Goal: Information Seeking & Learning: Learn about a topic

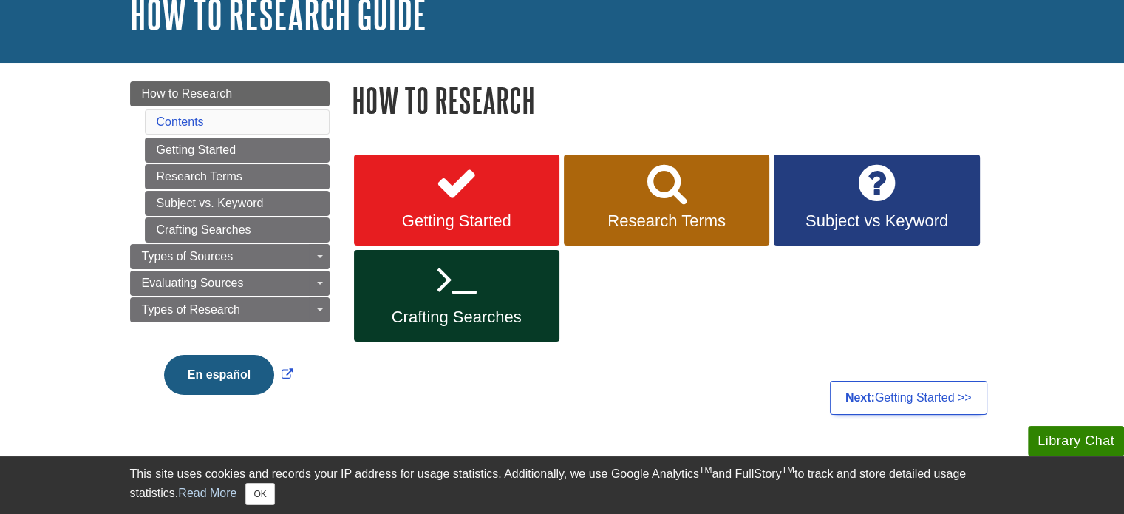
scroll to position [105, 0]
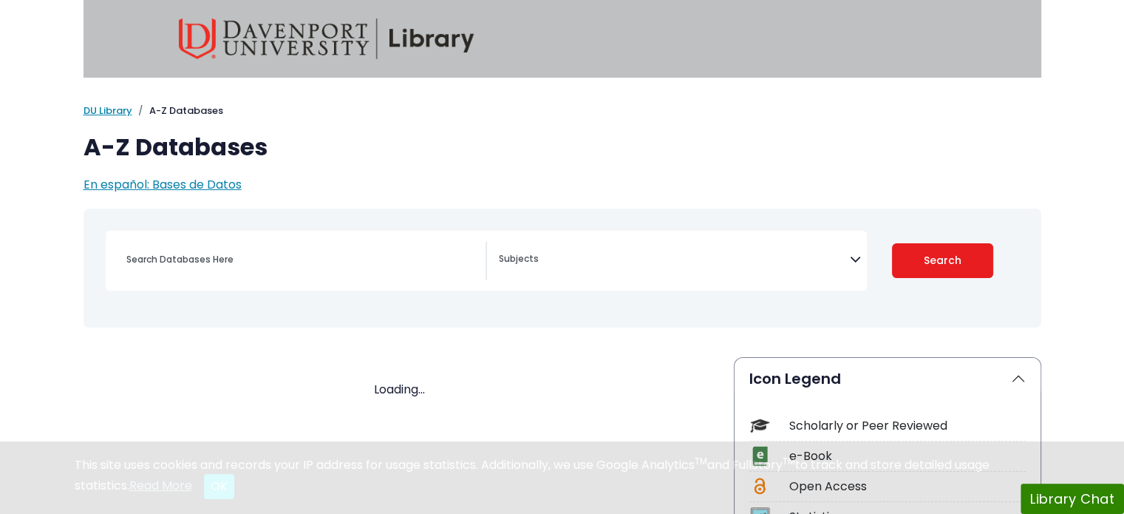
select select "Database Subject Filter"
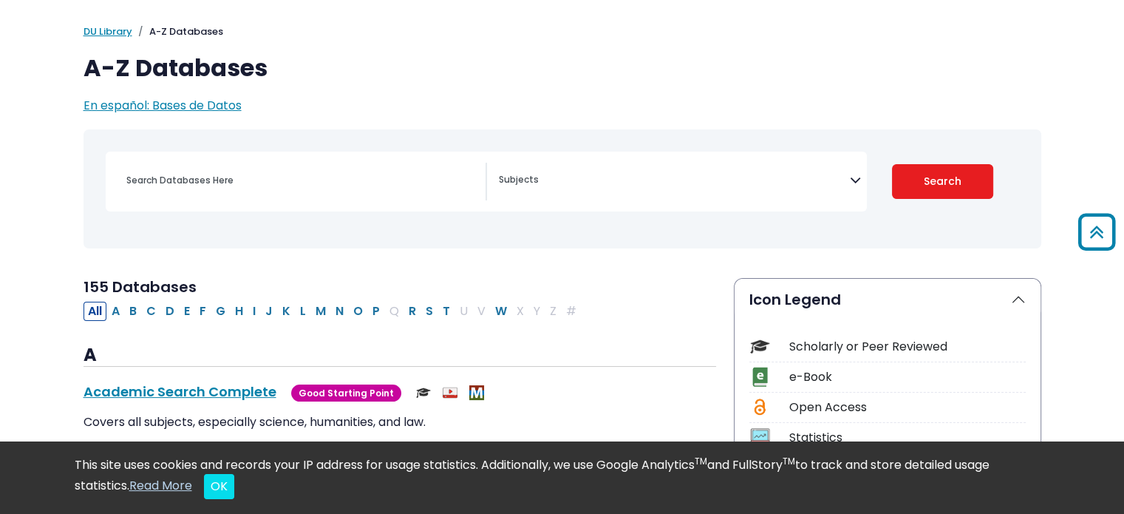
scroll to position [76, 0]
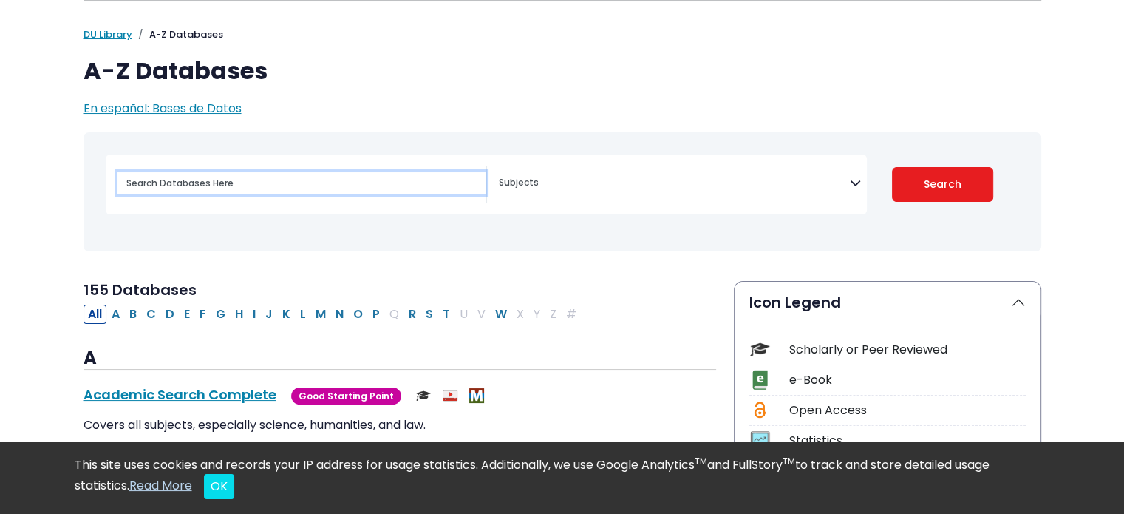
click at [201, 174] on input "Search database by title or keyword" at bounding box center [302, 182] width 368 height 21
type input "childhood development and the relationship to their health"
click at [892, 167] on button "Search" at bounding box center [942, 184] width 101 height 35
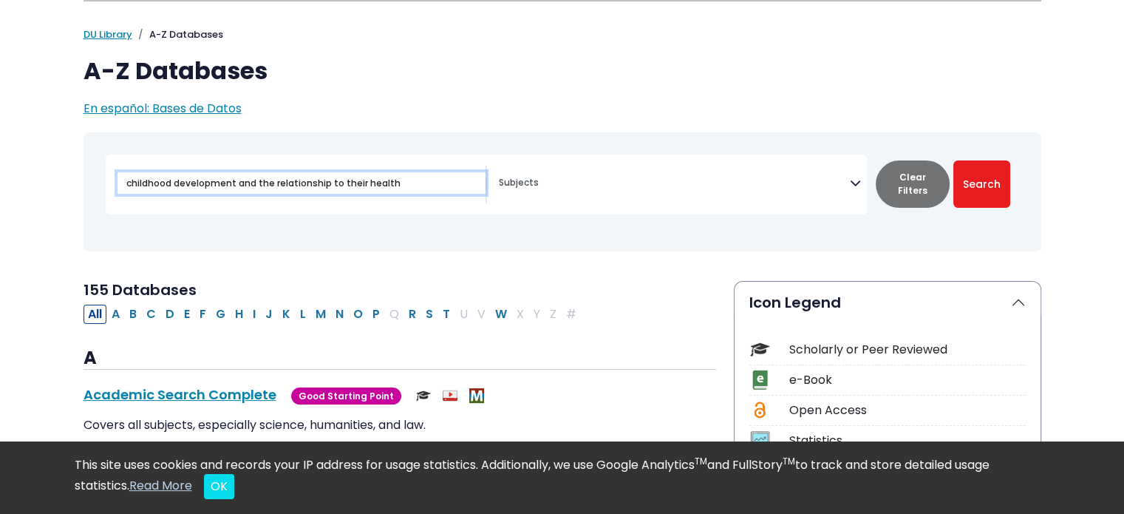
select select "Database Subject Filter"
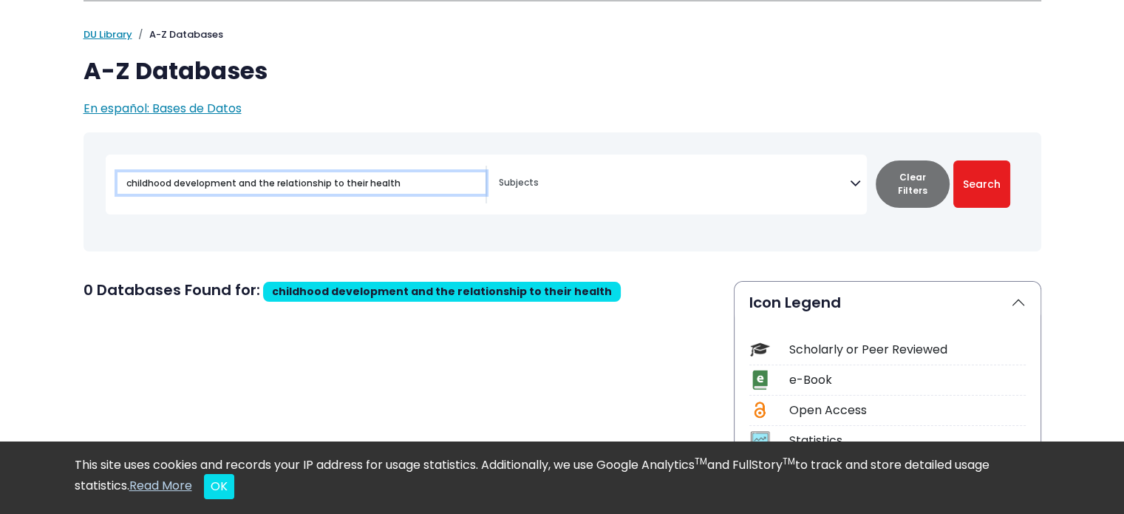
drag, startPoint x: 419, startPoint y: 180, endPoint x: 236, endPoint y: 179, distance: 182.5
click at [236, 179] on input "childhood development and the relationship to their health" at bounding box center [302, 182] width 368 height 21
type input "childhood development impact on health"
click at [953, 160] on button "Search" at bounding box center [981, 183] width 57 height 47
select select "Database Subject Filter"
